Goal: Task Accomplishment & Management: Manage account settings

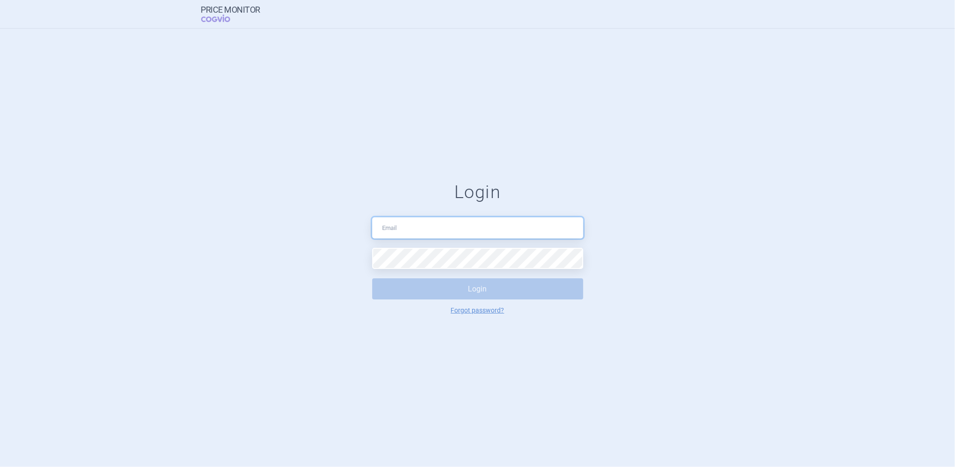
type input "[PERSON_NAME][EMAIL_ADDRESS][DOMAIN_NAME]"
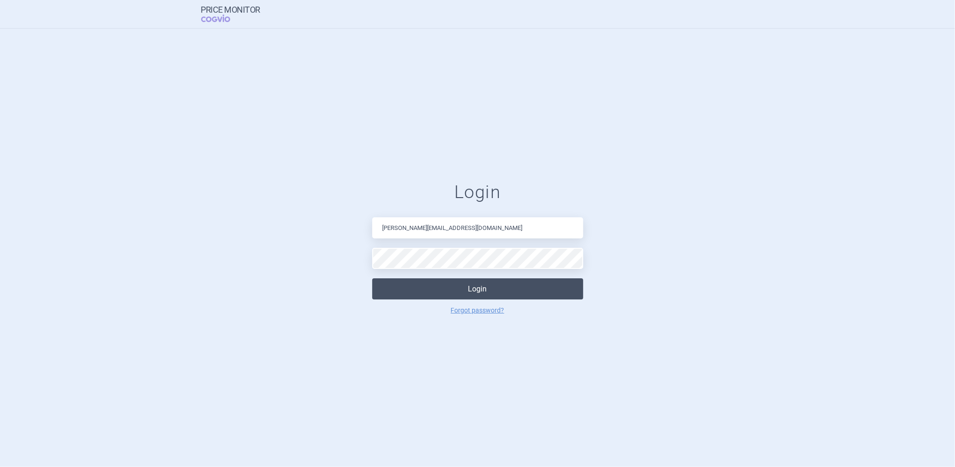
click at [419, 281] on button "Login" at bounding box center [477, 288] width 211 height 21
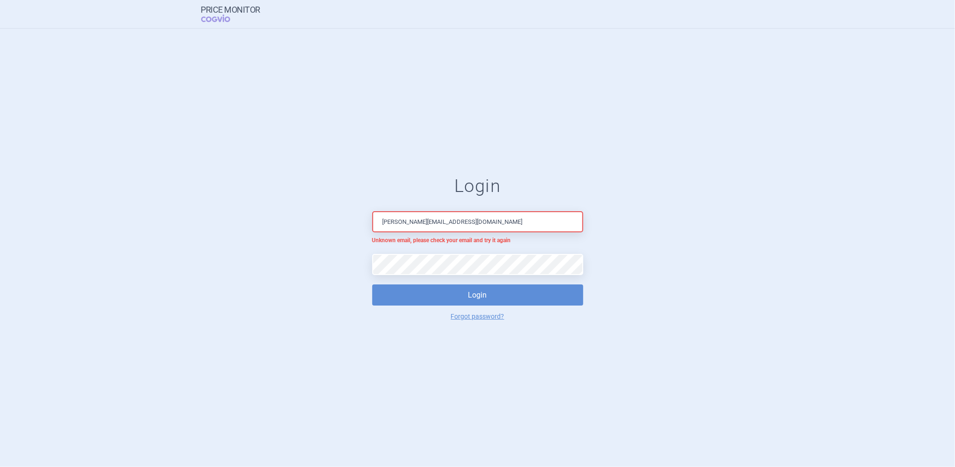
click at [244, 2] on div "Price Monitor COGVIO" at bounding box center [238, 14] width 74 height 28
click at [243, 15] on link "Price Monitor COGVIO" at bounding box center [231, 14] width 60 height 18
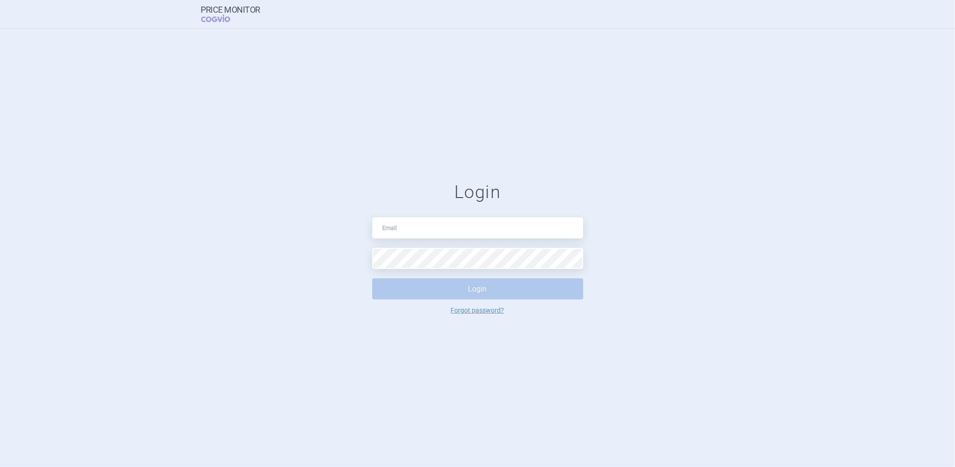
type input "[PERSON_NAME][EMAIL_ADDRESS][DOMAIN_NAME]"
